Goal: Information Seeking & Learning: Learn about a topic

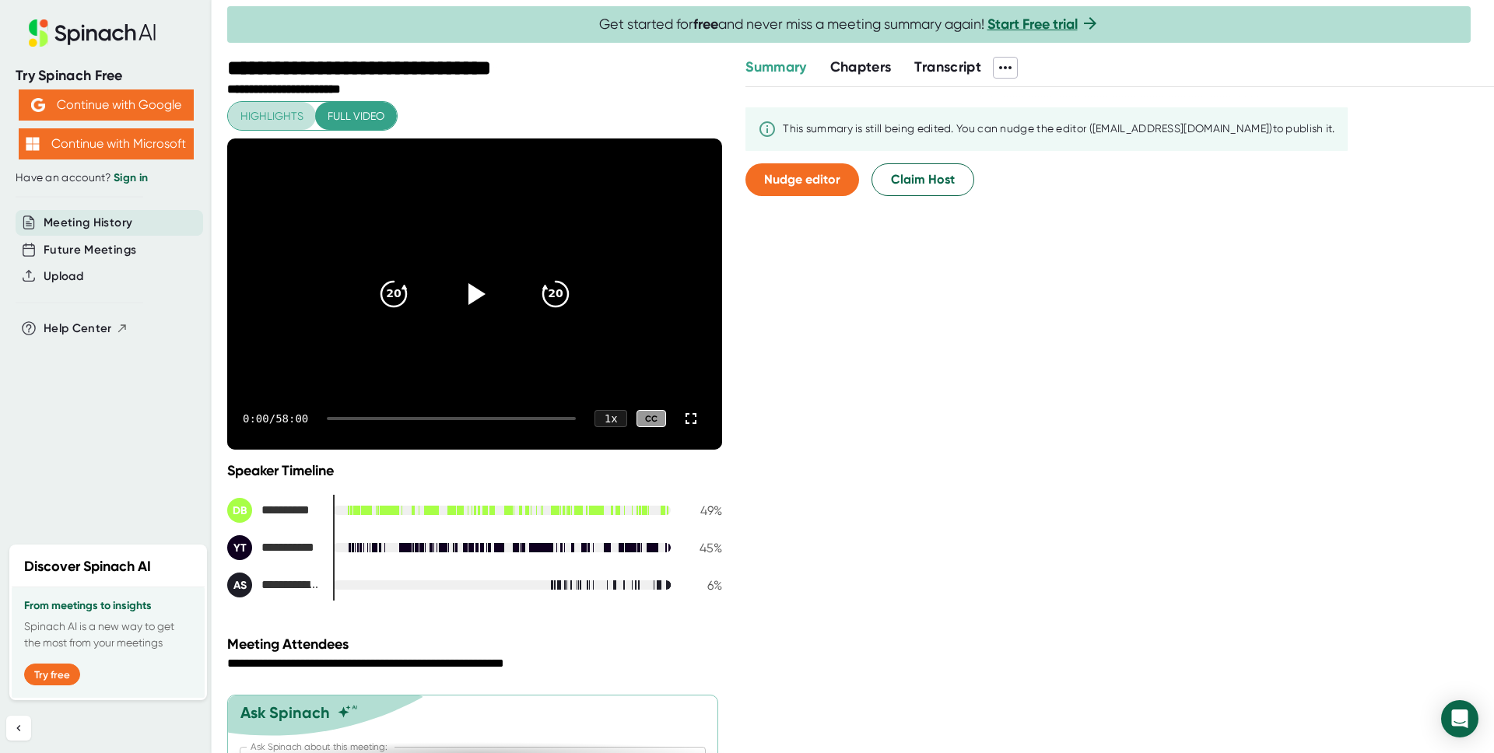
click at [279, 118] on span "Highlights" at bounding box center [272, 116] width 63 height 19
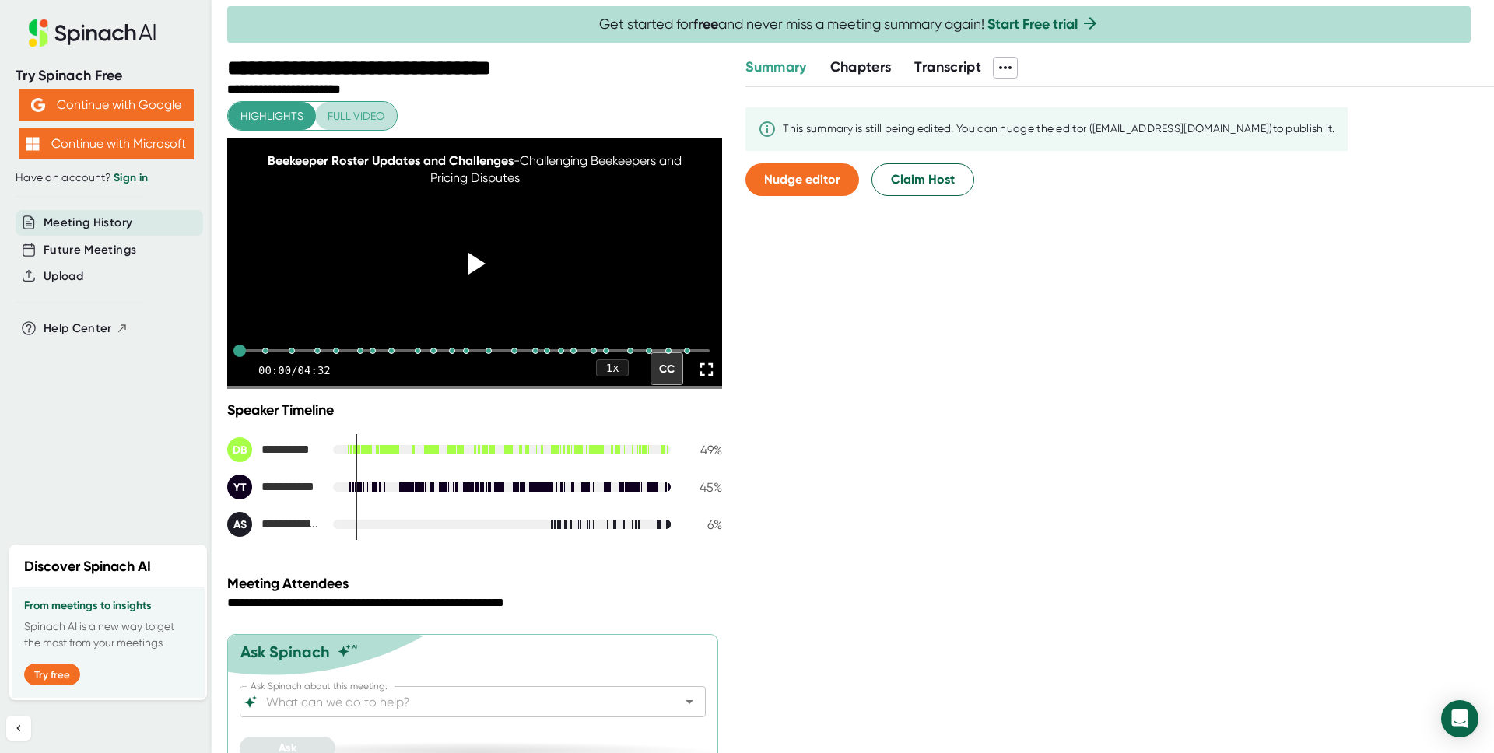
click at [368, 117] on span "Full video" at bounding box center [356, 116] width 57 height 19
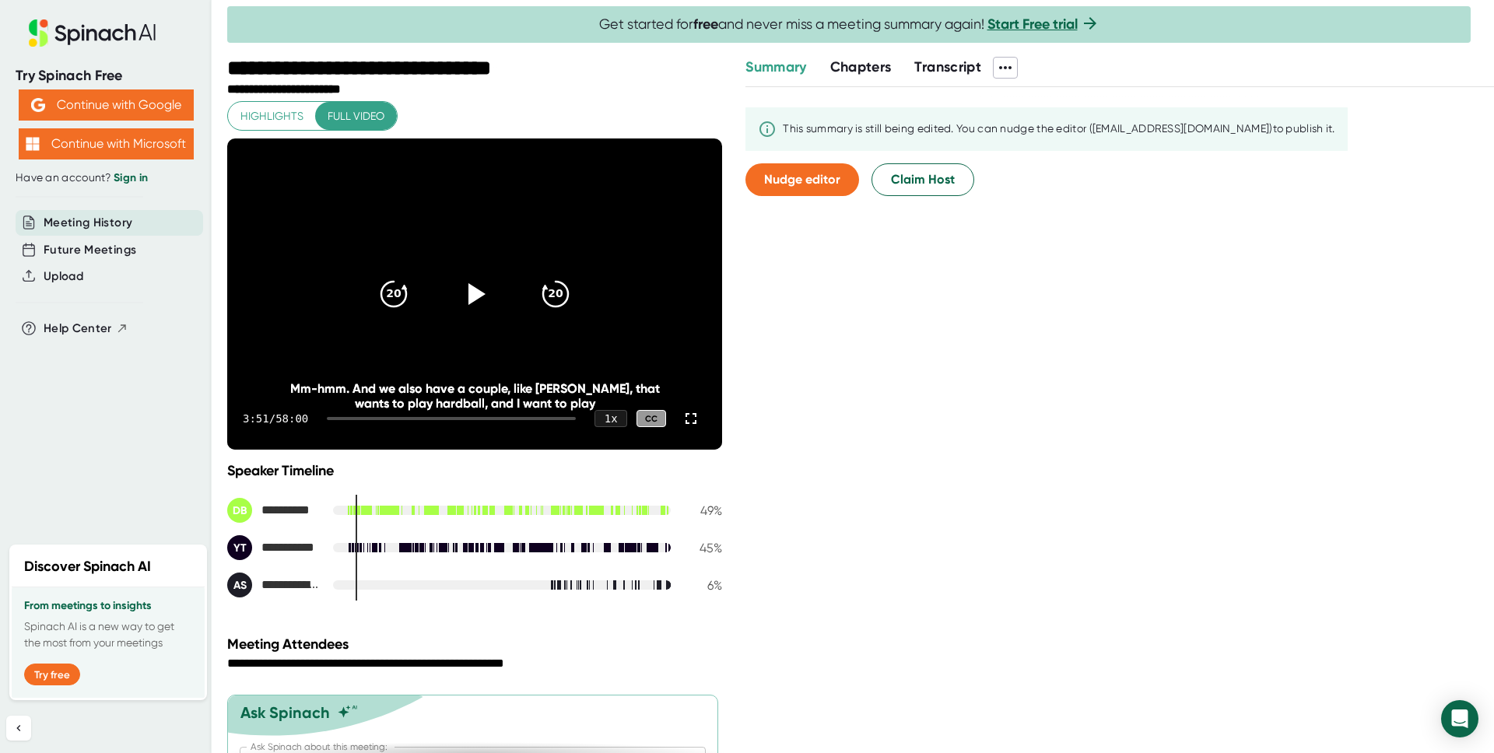
click at [784, 72] on span "Summary" at bounding box center [776, 66] width 61 height 17
click at [789, 66] on span "Summary" at bounding box center [776, 66] width 61 height 17
